Goal: Task Accomplishment & Management: Use online tool/utility

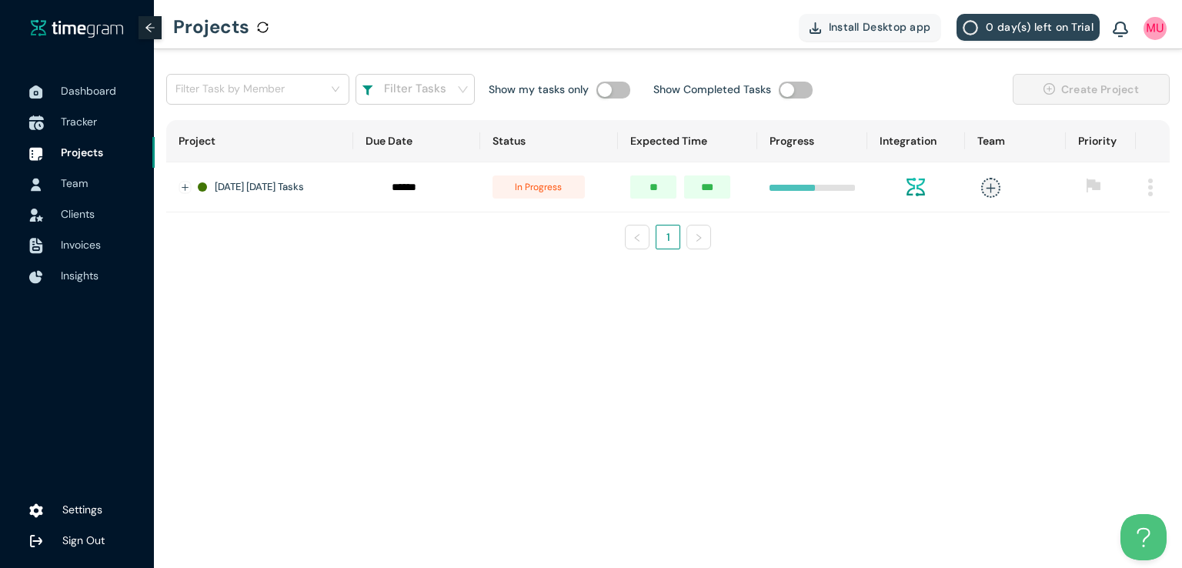
click at [55, 122] on li "Tracker" at bounding box center [77, 121] width 155 height 31
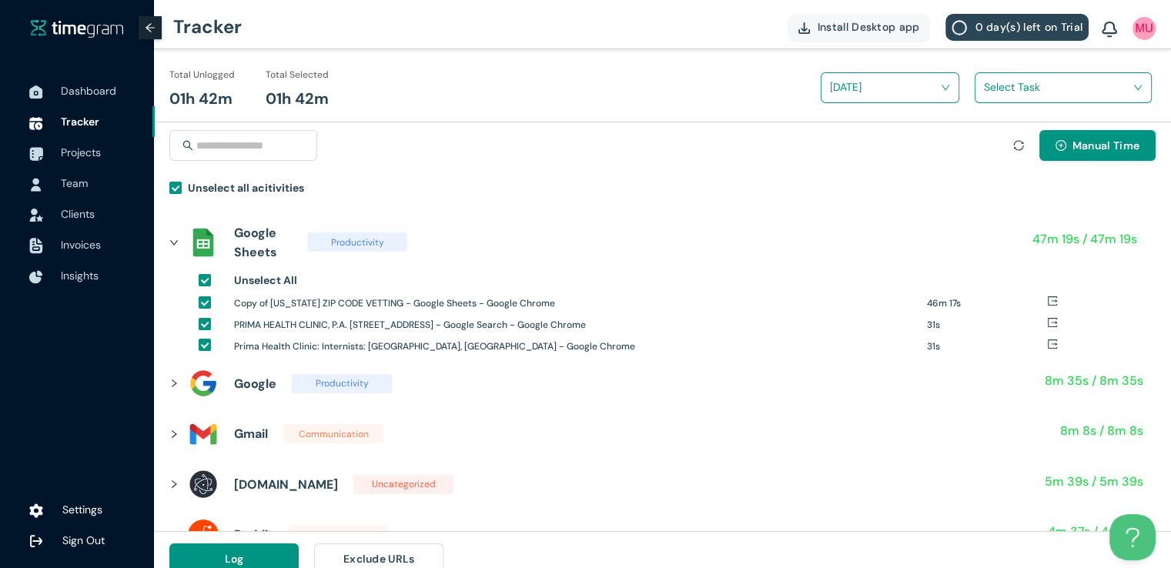
click at [990, 94] on input "search" at bounding box center [1058, 86] width 148 height 23
click at [988, 146] on div "ZIPCODE VETTI|NG" at bounding box center [1062, 144] width 175 height 25
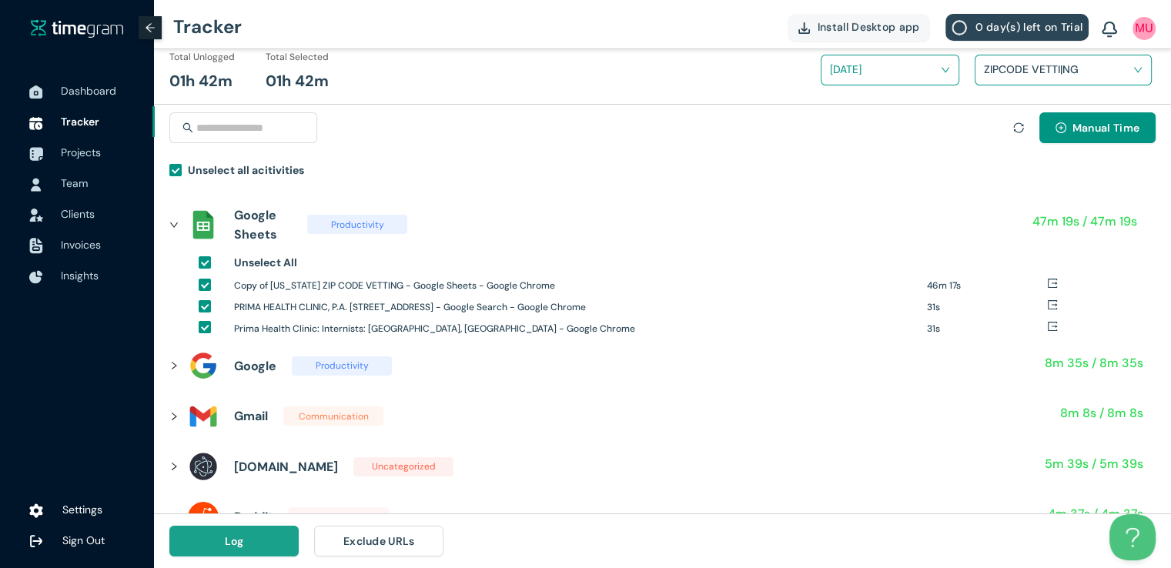
click at [263, 539] on button "Log" at bounding box center [233, 541] width 129 height 31
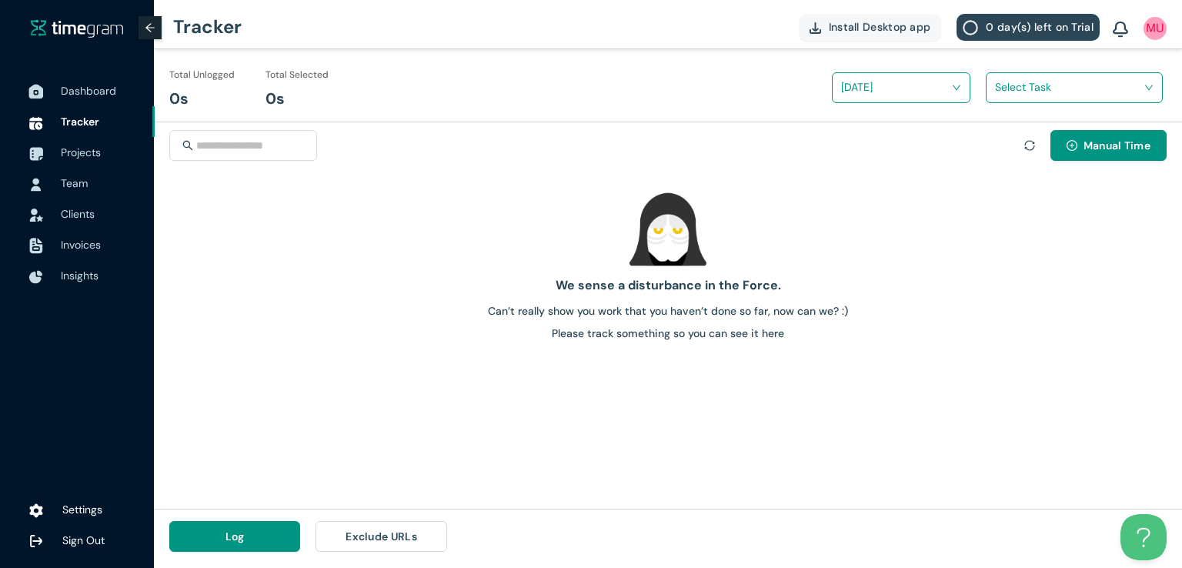
click at [67, 92] on span "Dashboard" at bounding box center [88, 91] width 55 height 14
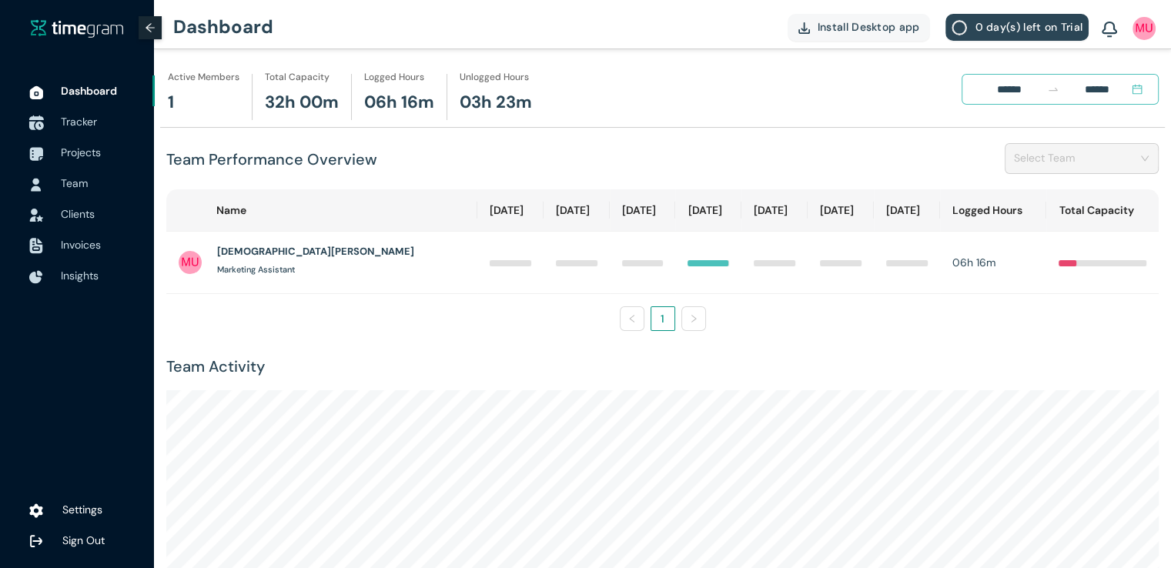
click at [89, 124] on span "Tracker" at bounding box center [79, 122] width 36 height 14
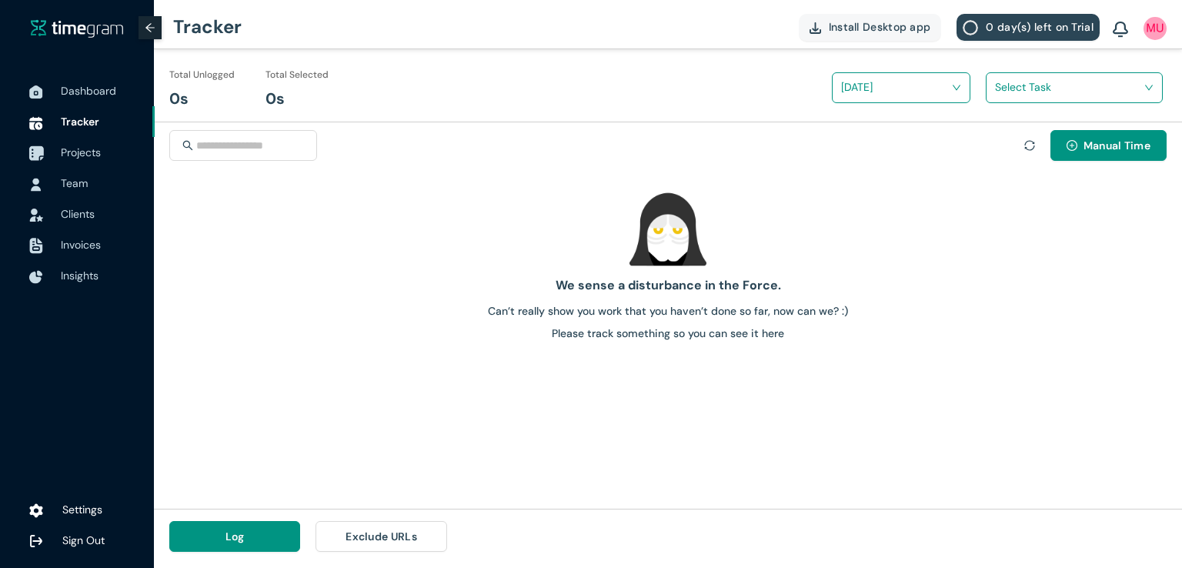
click at [89, 153] on span "Projects" at bounding box center [81, 152] width 40 height 14
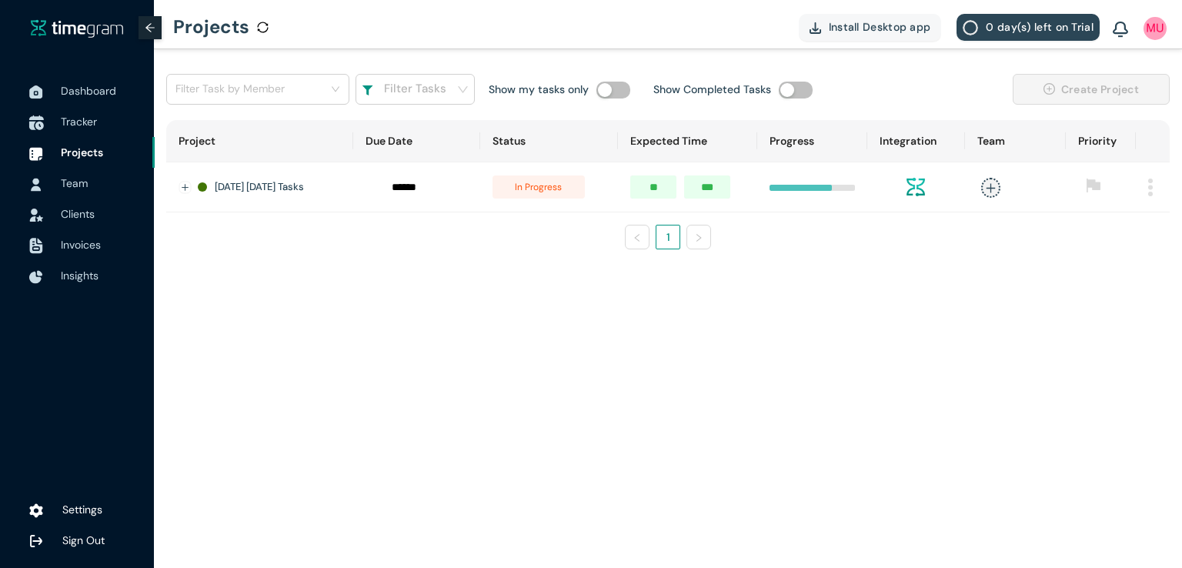
click at [90, 125] on span "Tracker" at bounding box center [79, 122] width 36 height 14
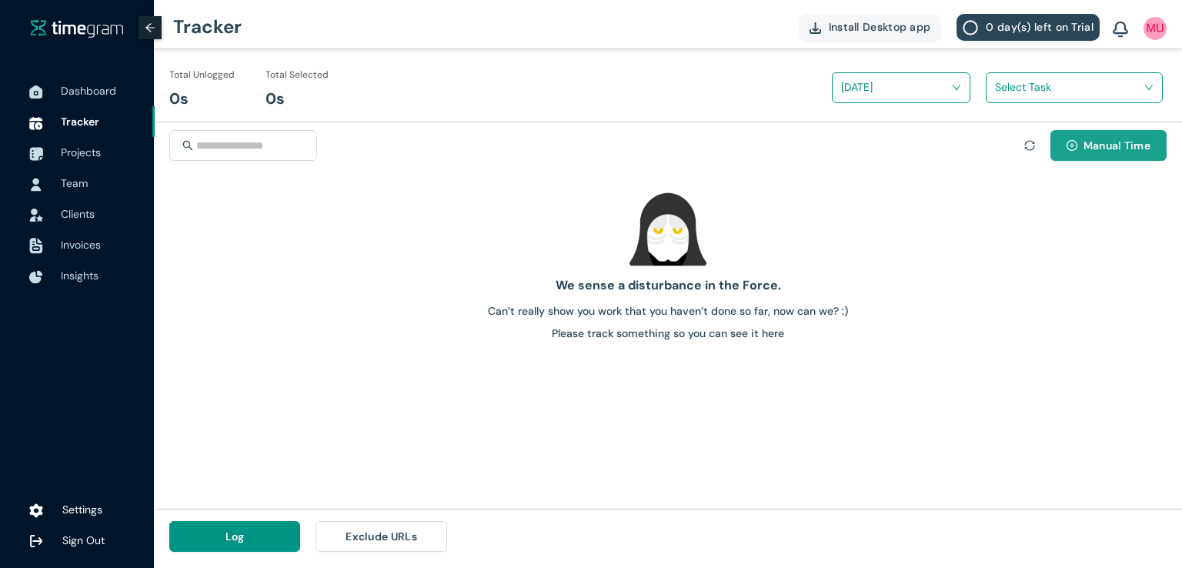
click at [1078, 147] on button "Manual Time" at bounding box center [1109, 145] width 116 height 31
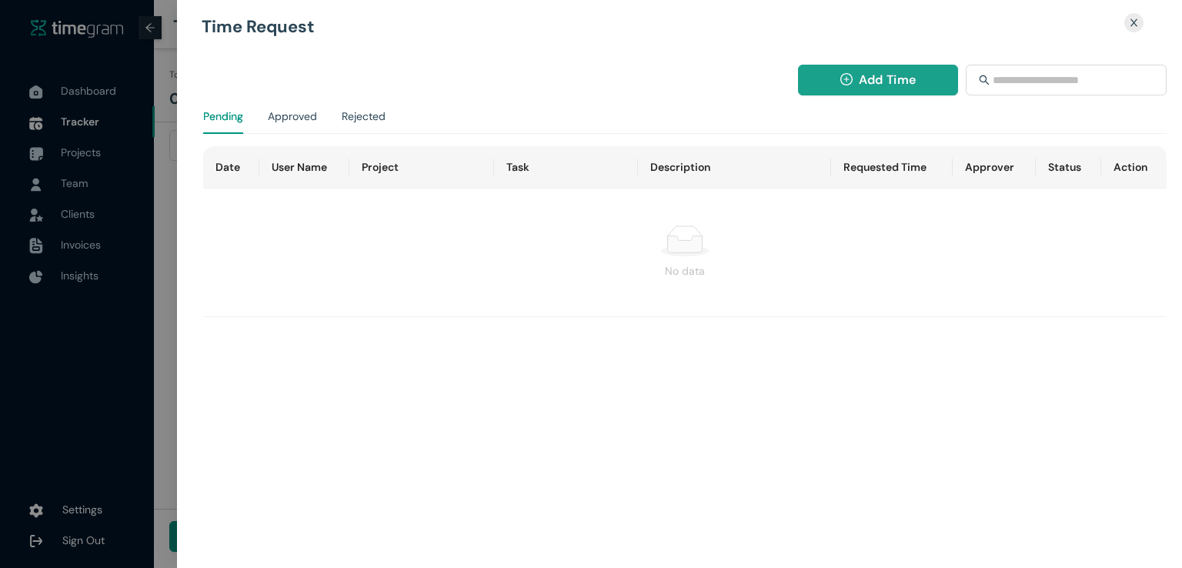
click at [893, 72] on span "Add Time" at bounding box center [887, 79] width 57 height 19
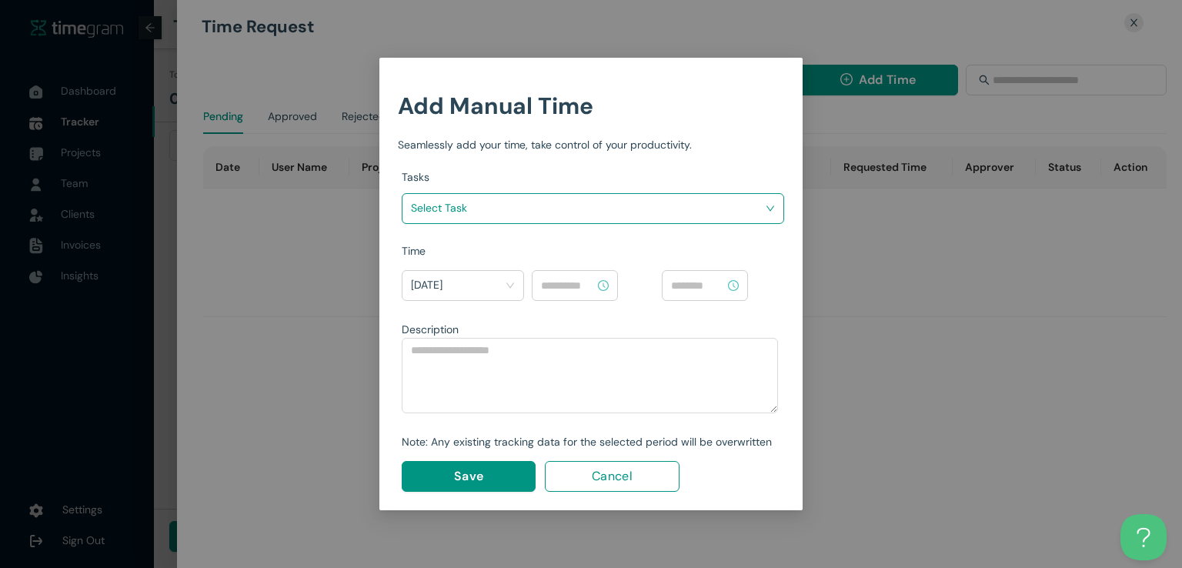
click at [690, 205] on input "search" at bounding box center [587, 207] width 353 height 23
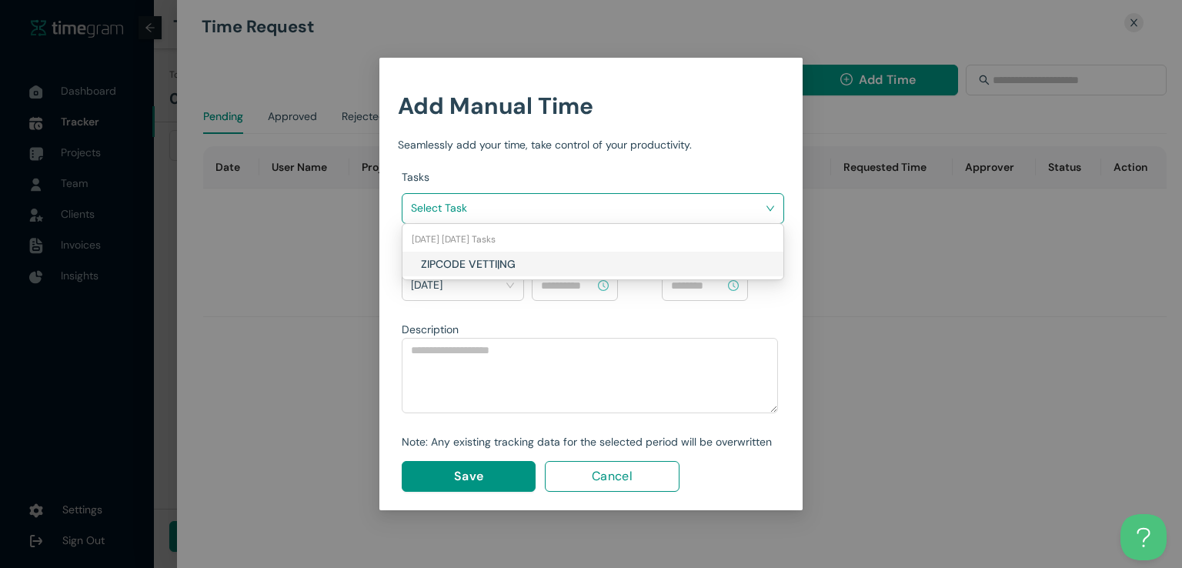
click at [493, 270] on h1 "ZIPCODE VETTI|NG" at bounding box center [511, 264] width 181 height 17
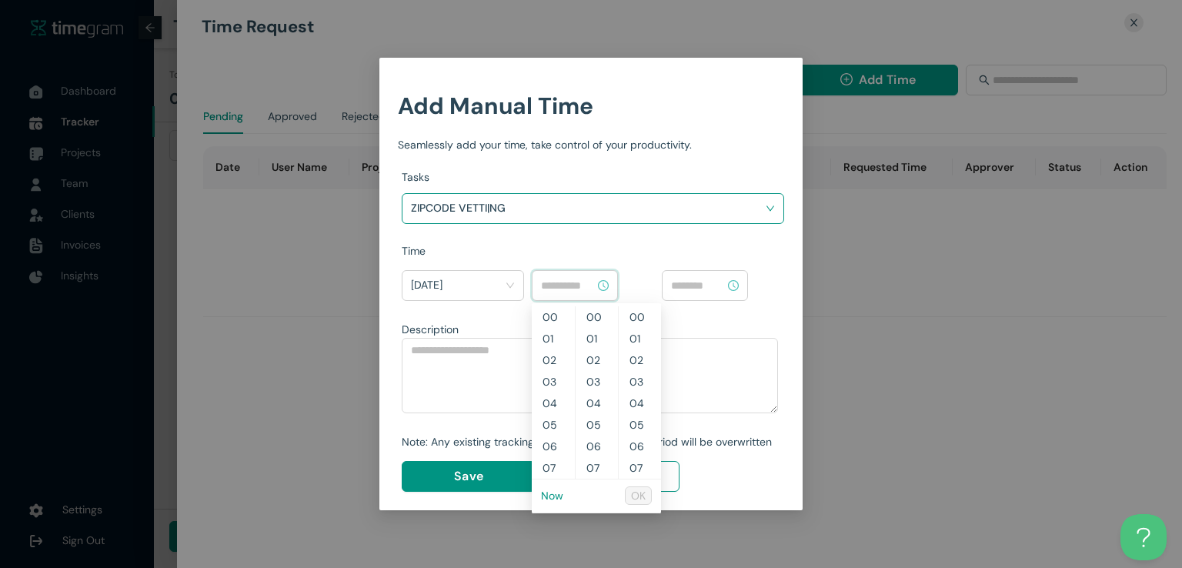
click at [548, 278] on input at bounding box center [568, 285] width 54 height 17
click at [555, 500] on link "Now" at bounding box center [552, 496] width 22 height 14
click at [550, 282] on input "********" at bounding box center [568, 285] width 54 height 17
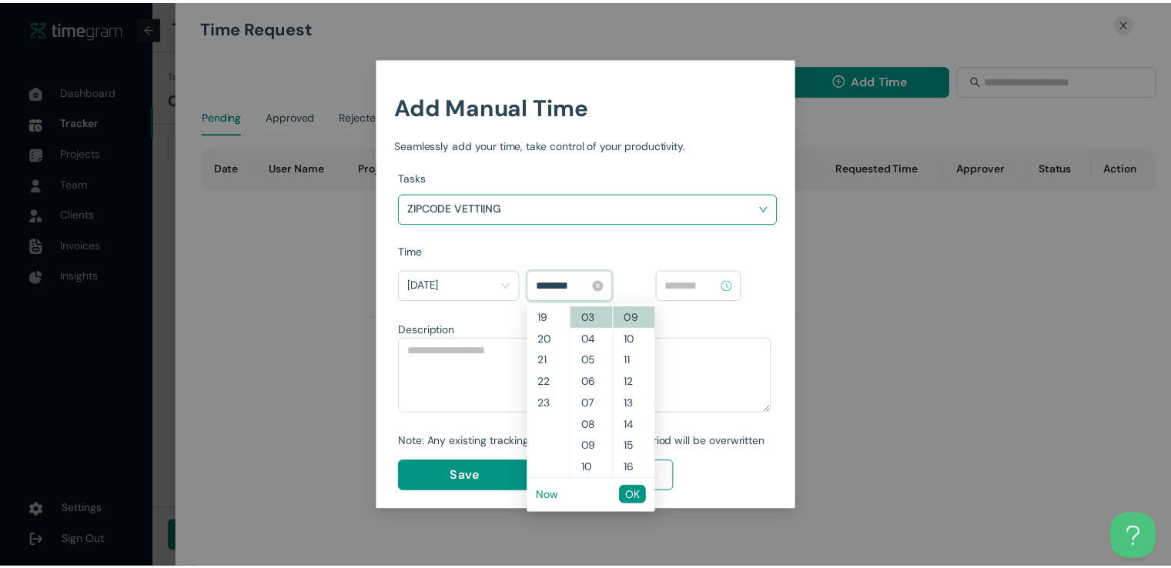
scroll to position [388, 0]
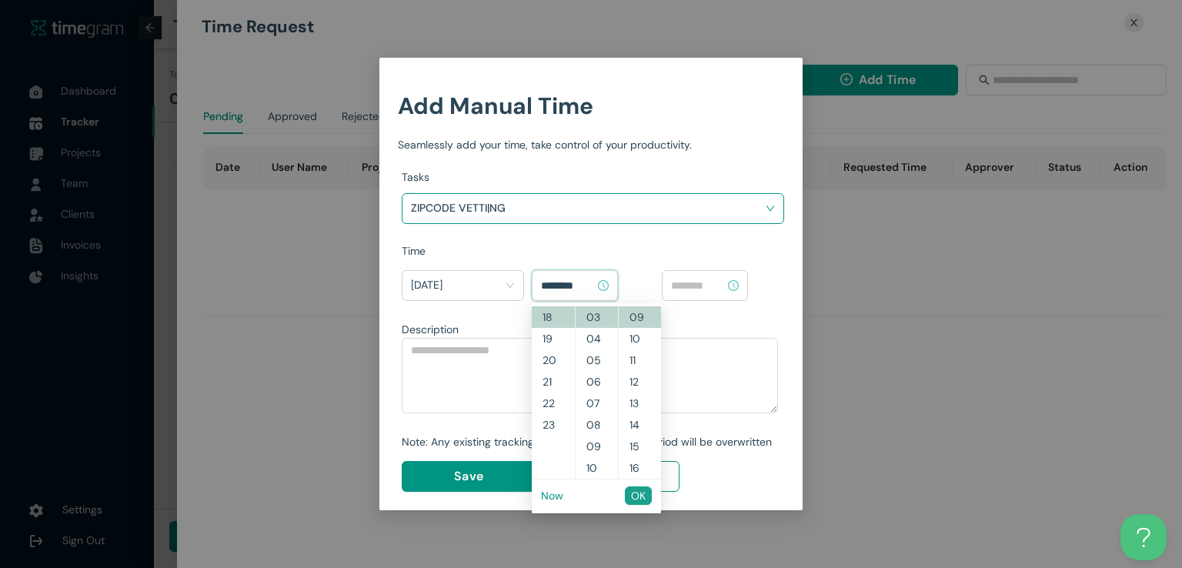
click at [647, 498] on button "OK" at bounding box center [638, 495] width 27 height 18
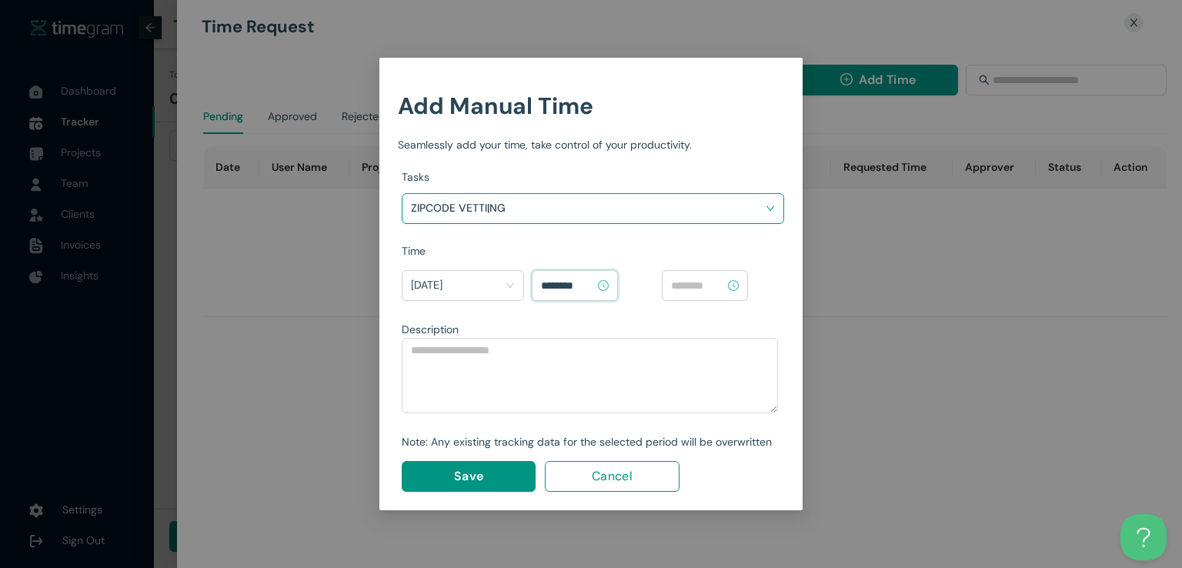
type input "********"
click at [710, 284] on input at bounding box center [698, 285] width 54 height 17
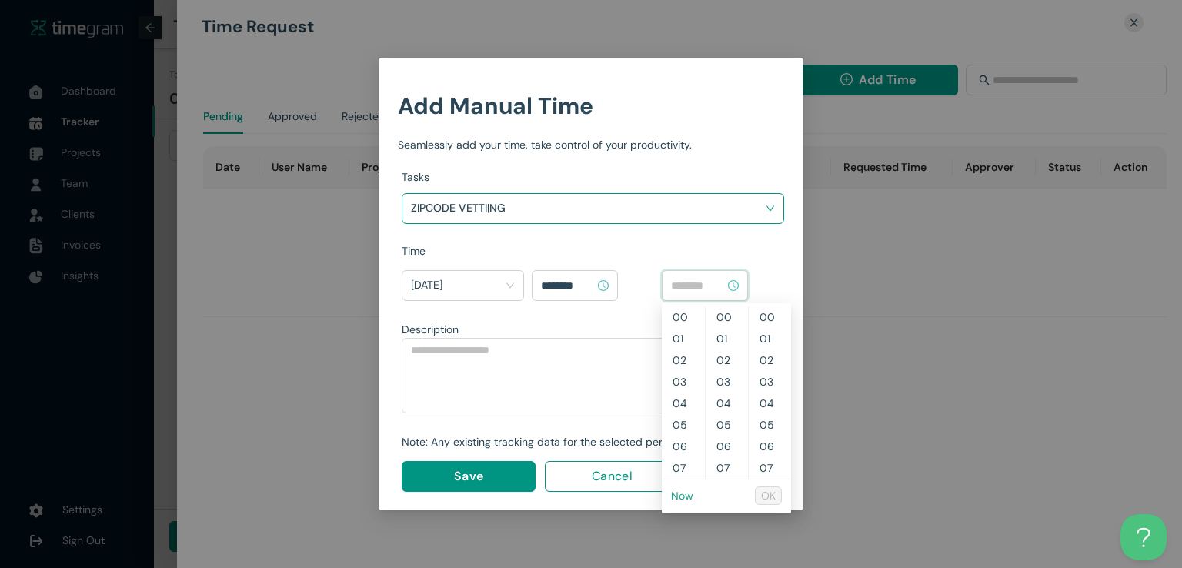
click at [675, 496] on link "Now" at bounding box center [682, 496] width 22 height 14
type input "********"
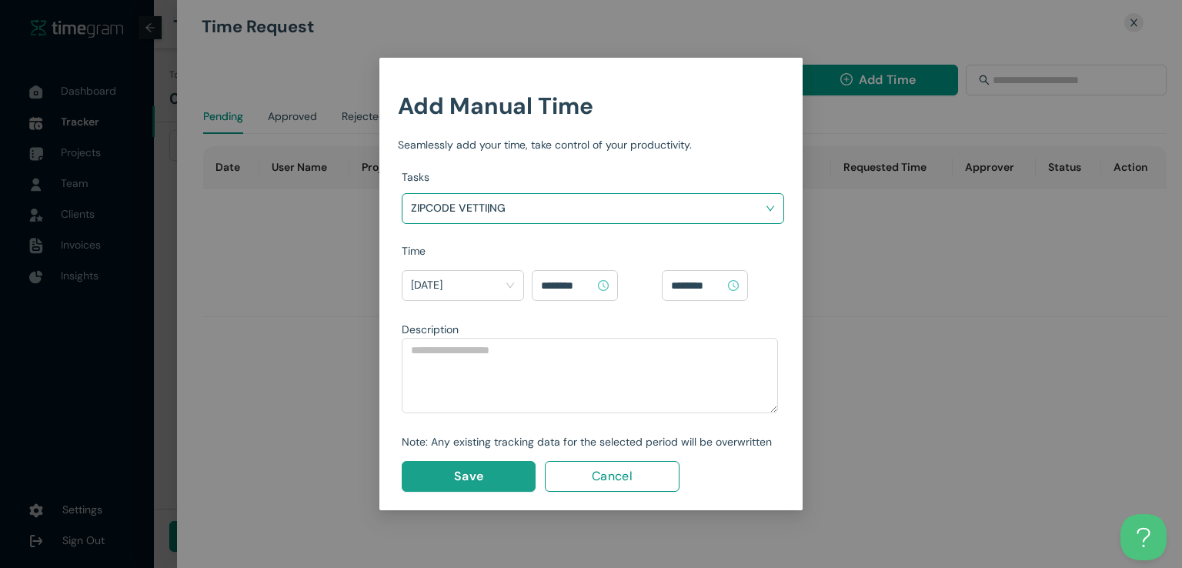
click at [462, 474] on span "Save" at bounding box center [468, 475] width 29 height 19
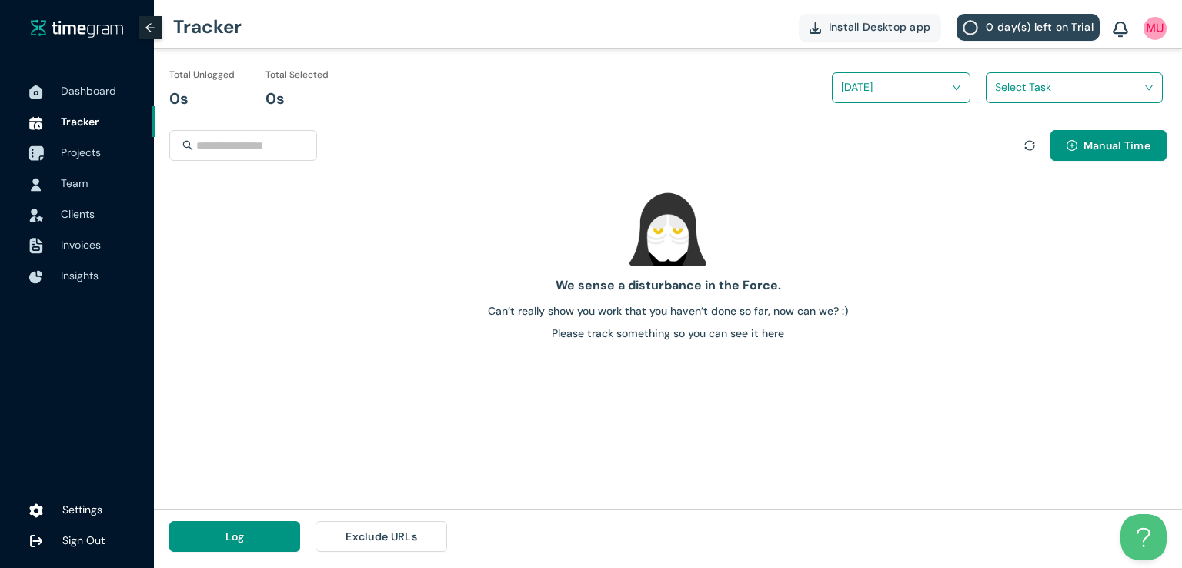
click at [91, 152] on span "Projects" at bounding box center [81, 152] width 40 height 14
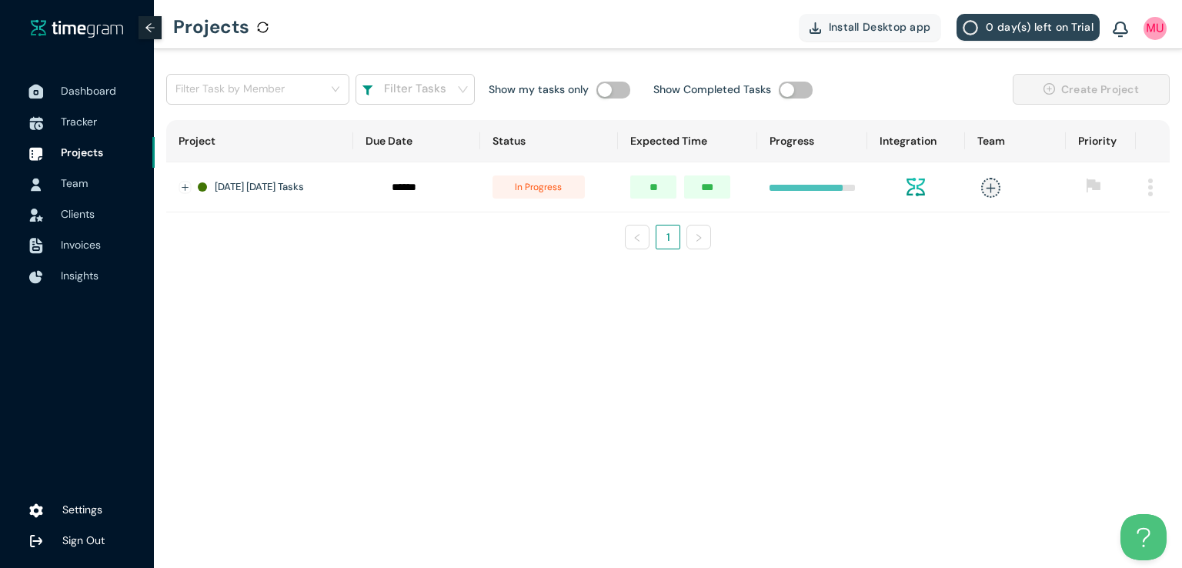
click at [96, 93] on span "Dashboard" at bounding box center [88, 91] width 55 height 14
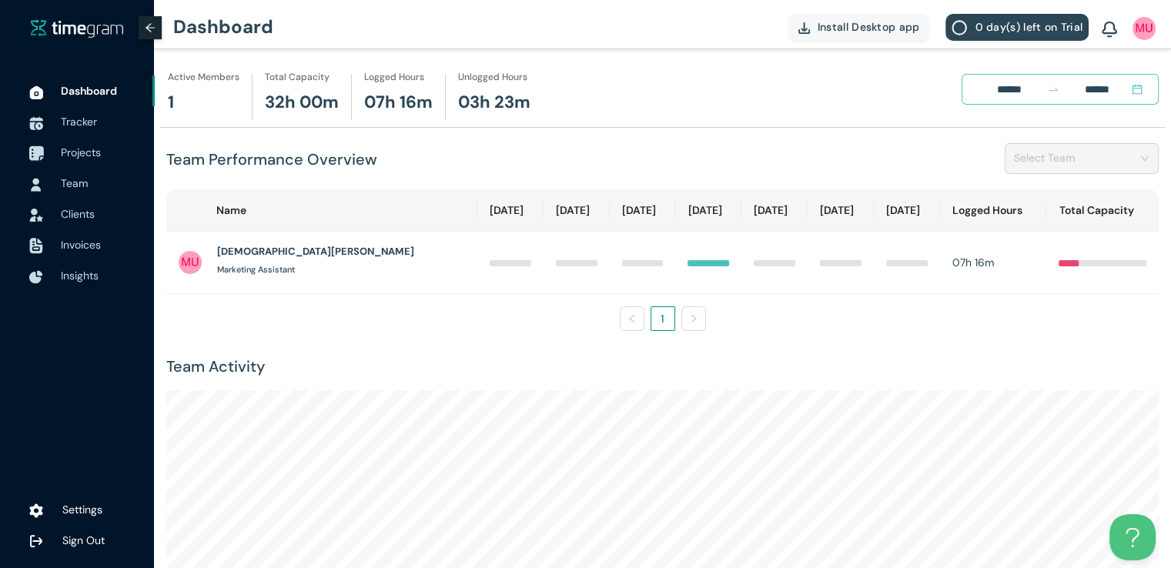
click at [95, 152] on span "Projects" at bounding box center [81, 152] width 40 height 14
